Goal: Task Accomplishment & Management: Use online tool/utility

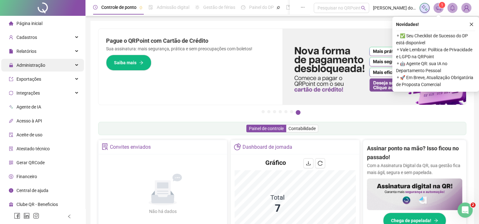
click at [31, 63] on span "Administração" at bounding box center [30, 65] width 29 height 5
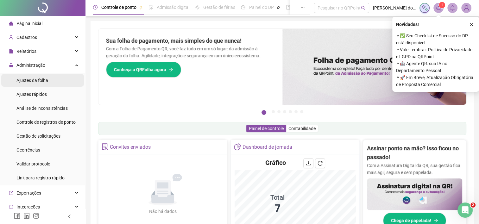
click at [31, 78] on span "Ajustes da folha" at bounding box center [32, 80] width 32 height 5
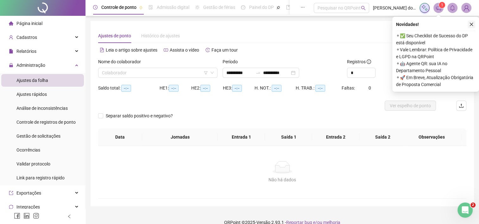
click at [469, 26] on icon "close" at bounding box center [470, 24] width 3 height 3
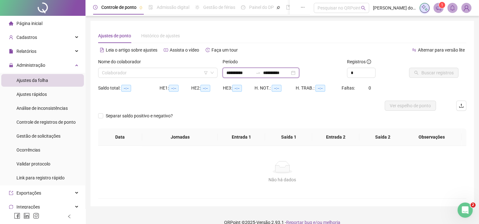
click at [230, 73] on input "**********" at bounding box center [239, 72] width 27 height 7
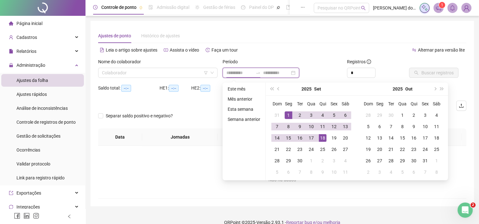
type input "**********"
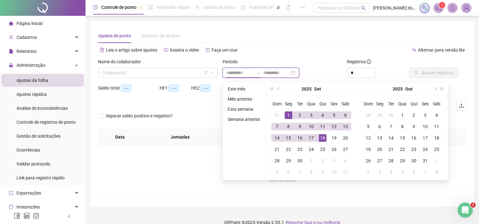
type input "**********"
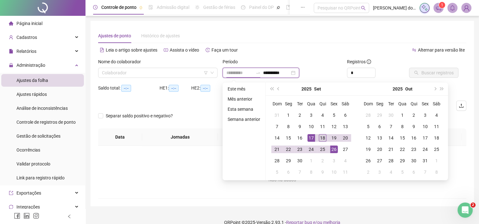
type input "**********"
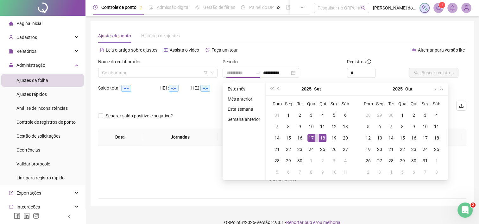
click at [323, 138] on div "18" at bounding box center [322, 138] width 8 height 8
type input "**********"
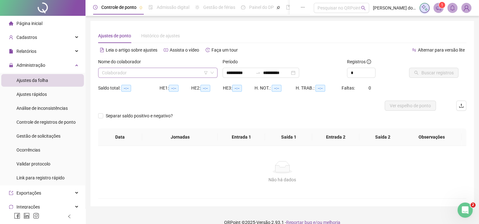
click at [160, 72] on input "search" at bounding box center [155, 72] width 106 height 9
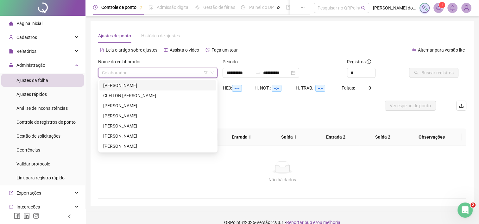
click at [156, 87] on div "[PERSON_NAME]" at bounding box center [157, 85] width 109 height 7
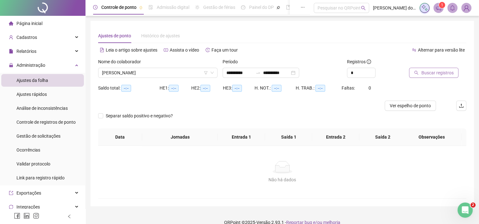
click at [446, 76] on span "Buscar registros" at bounding box center [437, 72] width 32 height 7
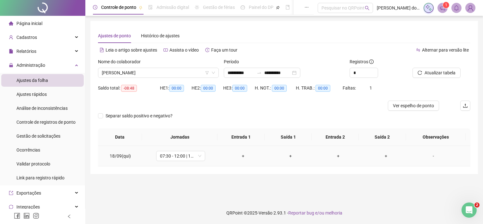
click at [243, 158] on div "+" at bounding box center [243, 155] width 38 height 7
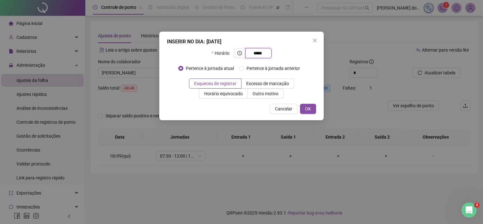
type input "*****"
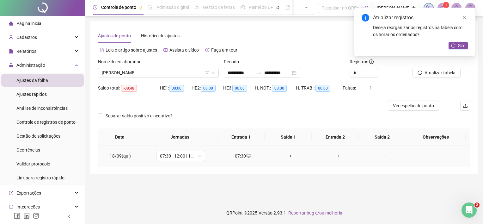
click at [286, 155] on div "+" at bounding box center [291, 155] width 38 height 7
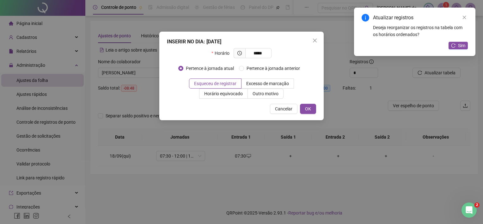
type input "*****"
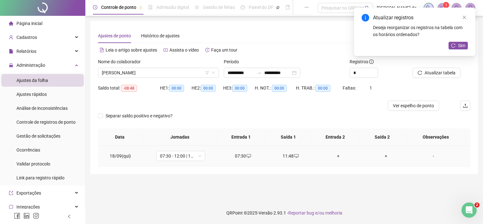
click at [332, 154] on div "+" at bounding box center [339, 155] width 38 height 7
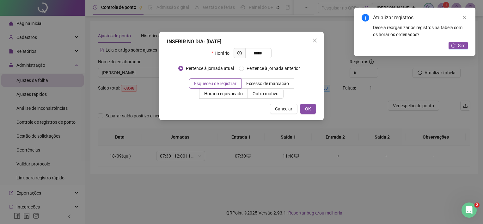
type input "*****"
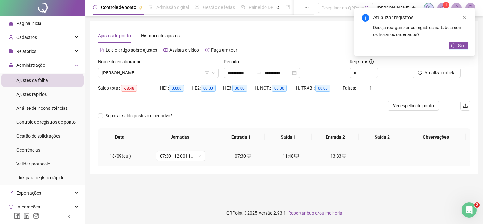
click at [386, 154] on div "+" at bounding box center [387, 155] width 38 height 7
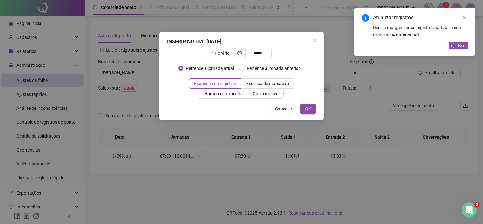
type input "*****"
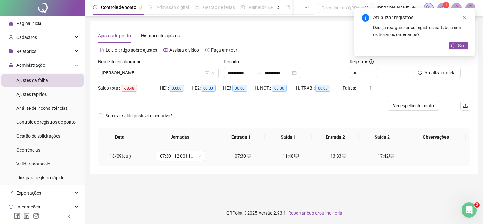
click at [428, 156] on div "-" at bounding box center [433, 155] width 37 height 7
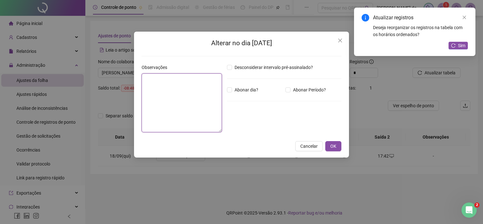
click at [208, 108] on textarea at bounding box center [182, 102] width 80 height 59
type textarea "***"
click at [332, 145] on span "OK" at bounding box center [334, 146] width 6 height 7
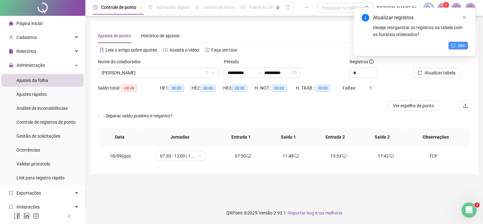
click at [459, 43] on span "Sim" at bounding box center [461, 45] width 7 height 7
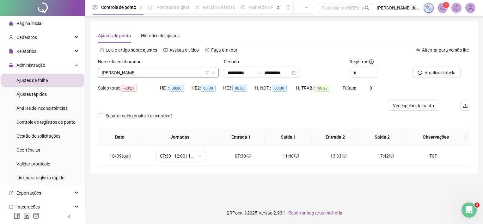
click at [159, 71] on span "[PERSON_NAME]" at bounding box center [158, 72] width 113 height 9
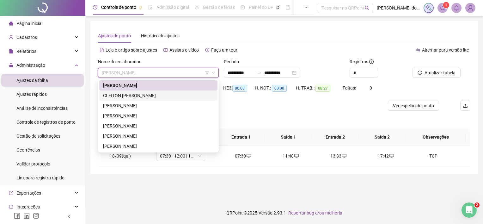
click at [164, 96] on div "CLEITON [PERSON_NAME]" at bounding box center [158, 95] width 111 height 7
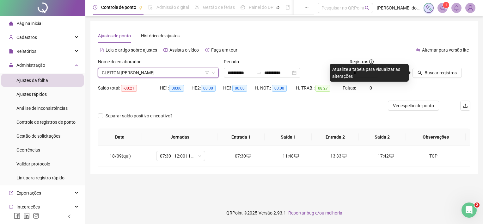
click at [464, 72] on div "Buscar registros" at bounding box center [442, 68] width 58 height 20
click at [453, 72] on span "Buscar registros" at bounding box center [441, 72] width 32 height 7
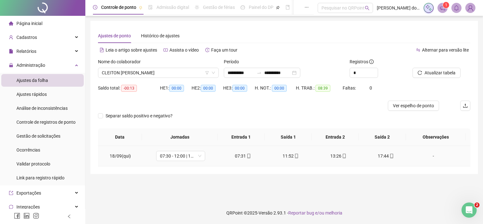
click at [431, 154] on div "-" at bounding box center [433, 155] width 37 height 7
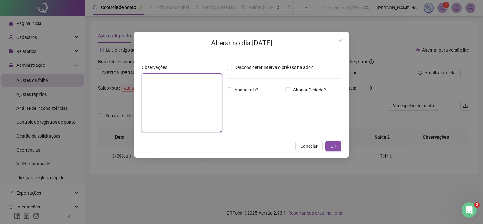
click at [192, 100] on textarea at bounding box center [182, 102] width 80 height 59
type textarea "*********"
click at [331, 149] on button "OK" at bounding box center [333, 146] width 16 height 10
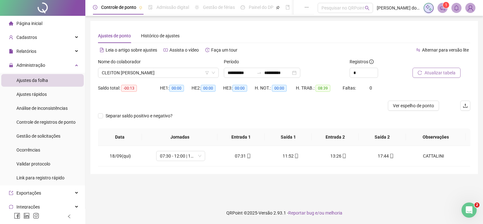
click at [446, 72] on span "Atualizar tabela" at bounding box center [440, 72] width 31 height 7
click at [129, 75] on span "CLEITON [PERSON_NAME]" at bounding box center [158, 72] width 113 height 9
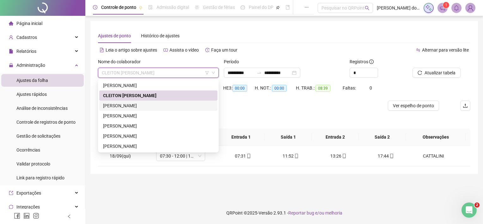
drag, startPoint x: 126, startPoint y: 102, endPoint x: 129, endPoint y: 102, distance: 3.8
click at [126, 102] on div "[PERSON_NAME]" at bounding box center [158, 105] width 111 height 7
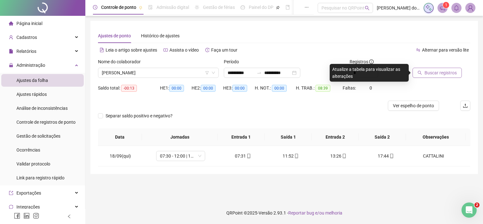
click at [422, 73] on icon "search" at bounding box center [420, 73] width 4 height 4
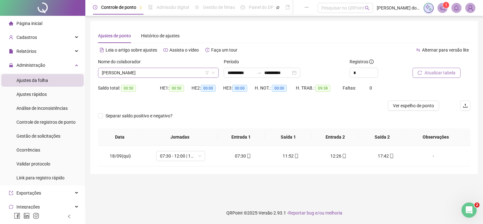
click at [135, 73] on span "[PERSON_NAME]" at bounding box center [158, 72] width 113 height 9
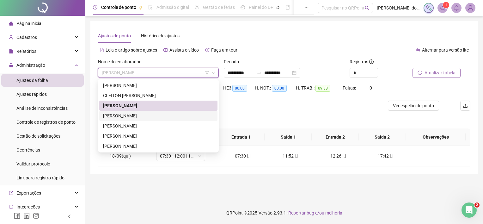
click at [131, 114] on div "[PERSON_NAME]" at bounding box center [158, 115] width 111 height 7
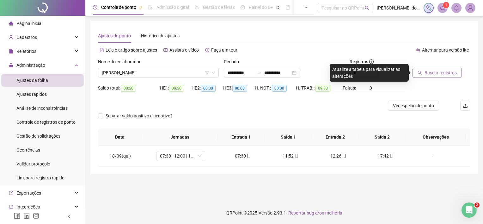
click at [439, 74] on span "Buscar registros" at bounding box center [441, 72] width 32 height 7
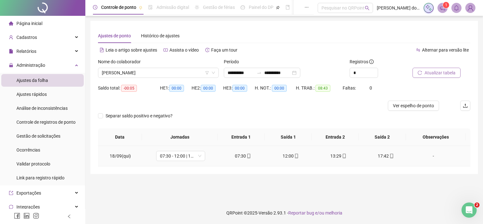
click at [429, 157] on div "-" at bounding box center [433, 155] width 37 height 7
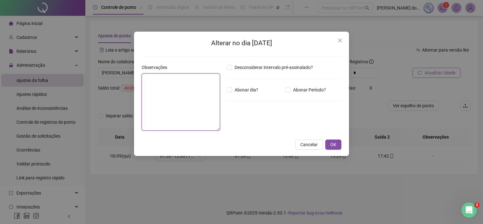
click at [186, 101] on textarea at bounding box center [181, 101] width 78 height 57
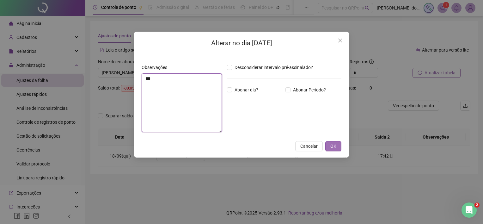
type textarea "***"
click at [339, 147] on button "OK" at bounding box center [333, 146] width 16 height 10
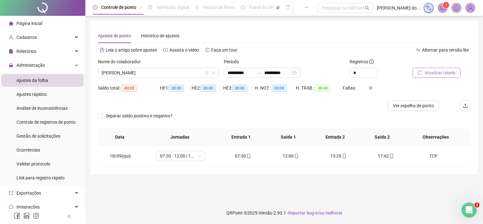
click at [441, 74] on span "Atualizar tabela" at bounding box center [440, 72] width 31 height 7
click at [143, 75] on span "[PERSON_NAME]" at bounding box center [158, 72] width 113 height 9
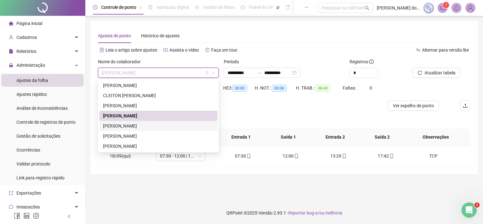
click at [138, 126] on div "[PERSON_NAME]" at bounding box center [158, 125] width 111 height 7
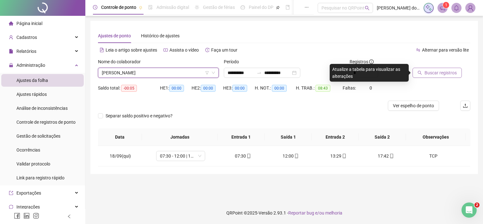
click at [438, 75] on span "Buscar registros" at bounding box center [441, 72] width 32 height 7
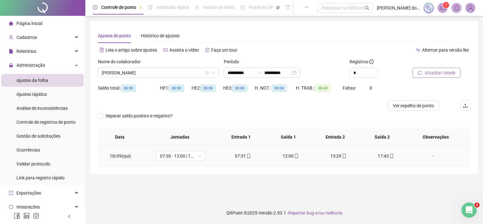
click at [430, 159] on td "-" at bounding box center [440, 156] width 61 height 21
click at [432, 154] on div "-" at bounding box center [433, 155] width 37 height 7
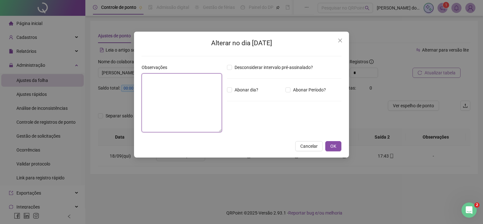
click at [156, 84] on textarea at bounding box center [182, 102] width 80 height 59
type textarea "*********"
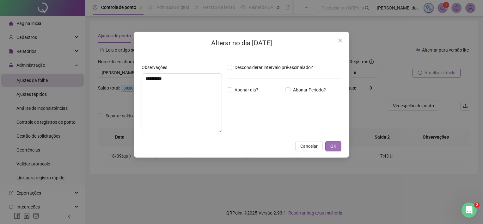
click at [334, 145] on span "OK" at bounding box center [334, 146] width 6 height 7
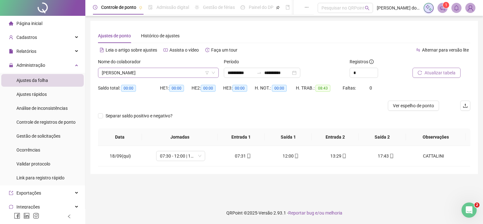
click at [172, 75] on span "[PERSON_NAME]" at bounding box center [158, 72] width 113 height 9
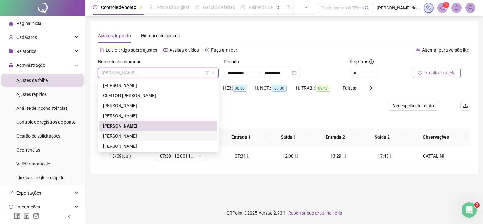
click at [169, 135] on div "[PERSON_NAME]" at bounding box center [158, 136] width 111 height 7
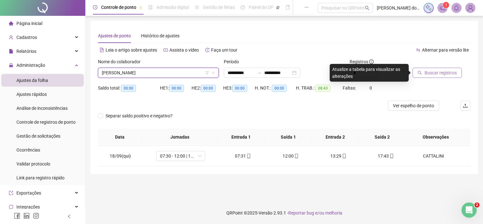
click at [425, 77] on button "Buscar registros" at bounding box center [437, 73] width 49 height 10
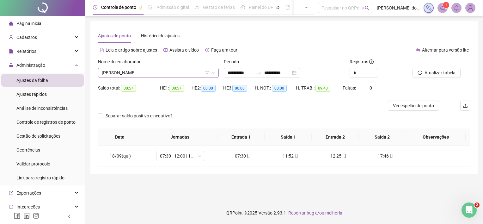
click at [158, 73] on span "[PERSON_NAME]" at bounding box center [158, 72] width 113 height 9
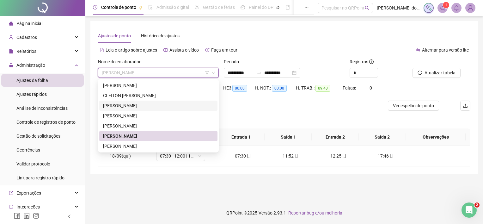
click at [150, 108] on div "[PERSON_NAME]" at bounding box center [158, 105] width 111 height 7
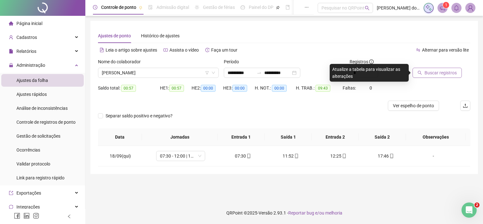
click at [435, 75] on span "Buscar registros" at bounding box center [441, 72] width 32 height 7
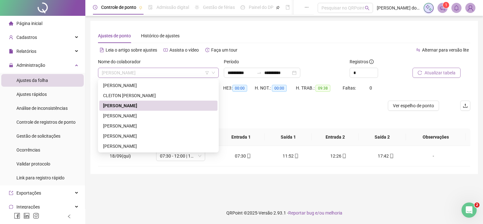
click at [167, 74] on span "[PERSON_NAME]" at bounding box center [158, 72] width 113 height 9
drag, startPoint x: 152, startPoint y: 145, endPoint x: 173, endPoint y: 137, distance: 22.4
click at [152, 145] on div "[PERSON_NAME]" at bounding box center [158, 146] width 111 height 7
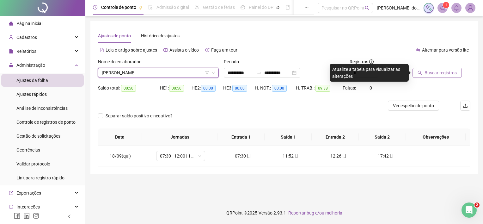
click at [443, 74] on span "Buscar registros" at bounding box center [441, 72] width 32 height 7
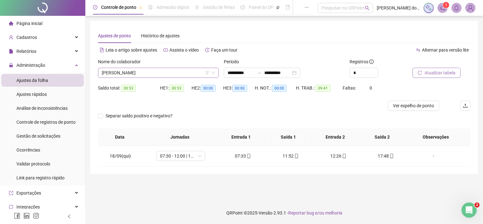
click at [177, 73] on span "[PERSON_NAME]" at bounding box center [158, 72] width 113 height 9
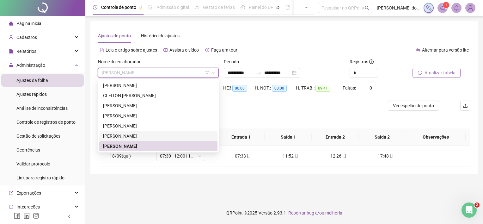
click at [167, 137] on div "[PERSON_NAME]" at bounding box center [158, 136] width 111 height 7
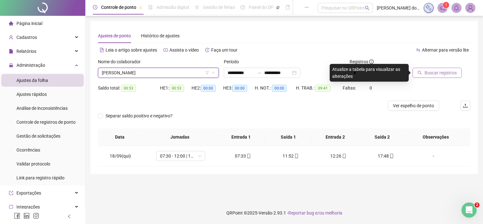
click at [433, 75] on span "Buscar registros" at bounding box center [441, 72] width 32 height 7
